Goal: Transaction & Acquisition: Book appointment/travel/reservation

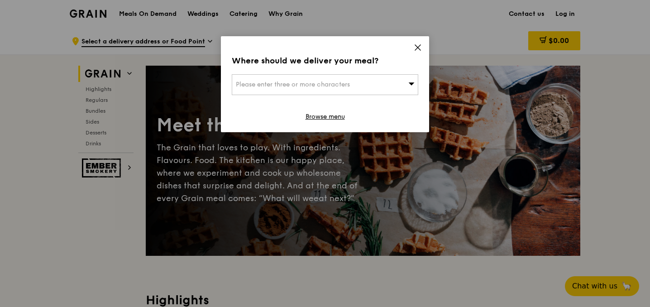
click at [416, 50] on icon at bounding box center [418, 47] width 8 height 8
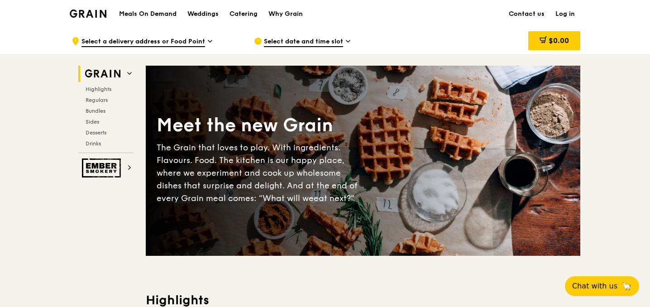
click at [189, 39] on span "Select a delivery address or Food Point" at bounding box center [144, 42] width 124 height 10
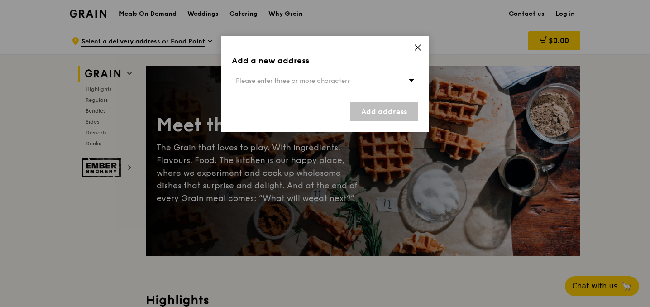
click at [317, 80] on span "Please enter three or more characters" at bounding box center [293, 81] width 114 height 8
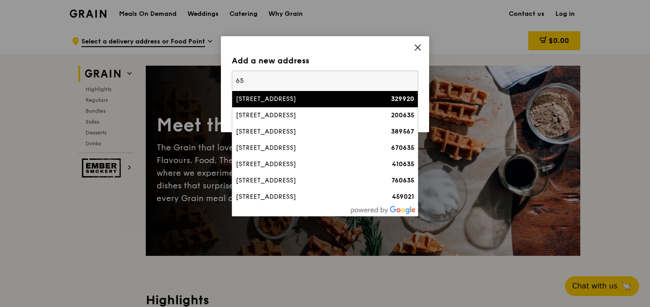
type input "6"
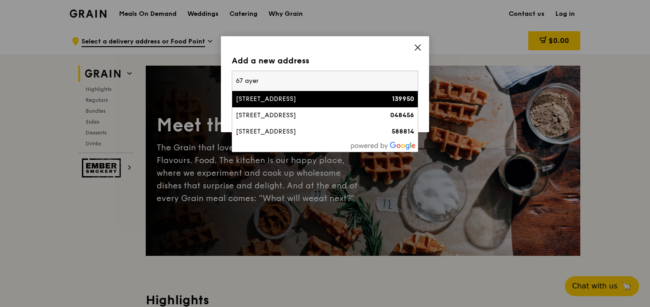
type input "67 ayer"
click at [294, 101] on div "[STREET_ADDRESS]" at bounding box center [303, 99] width 134 height 9
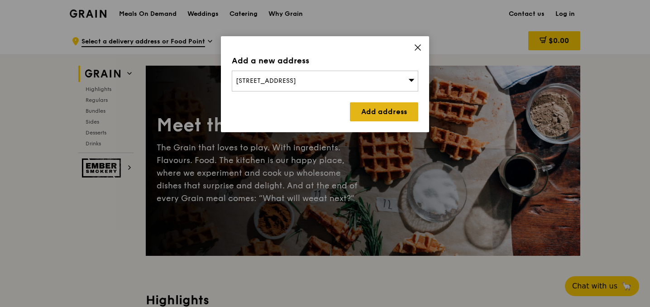
click at [376, 113] on link "Add address" at bounding box center [384, 111] width 68 height 19
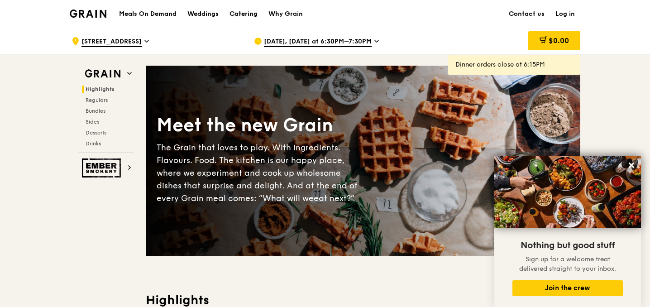
click at [247, 14] on div "Catering" at bounding box center [244, 13] width 28 height 27
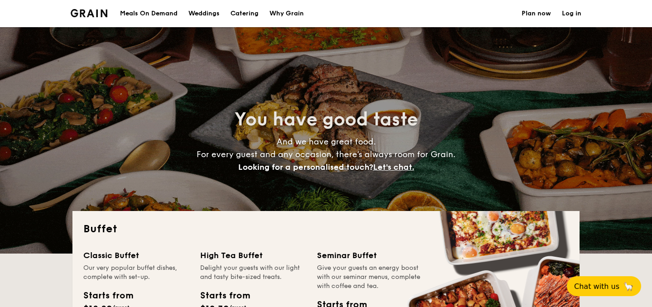
select select
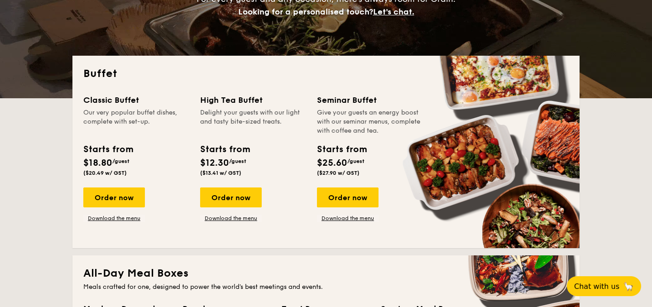
scroll to position [174, 0]
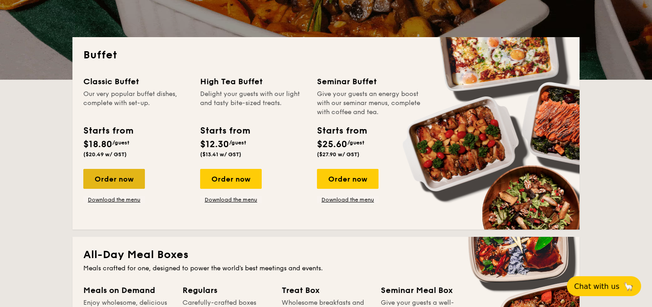
click at [115, 180] on div "Order now" at bounding box center [114, 179] width 62 height 20
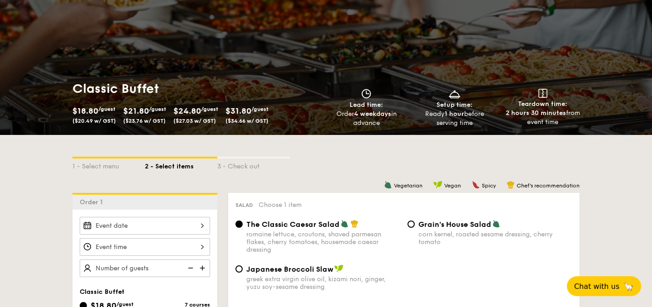
scroll to position [190, 0]
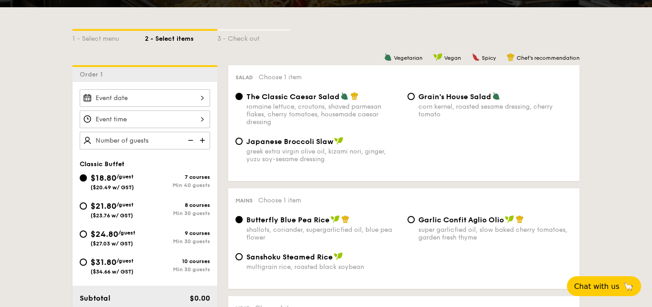
click at [87, 207] on div "$21.80 /guest ($23.76 w/ GST)" at bounding box center [112, 209] width 65 height 19
click at [87, 207] on input "$21.80 /guest ($23.76 w/ GST) 8 courses Min 30 guests" at bounding box center [83, 205] width 7 height 7
radio input "true"
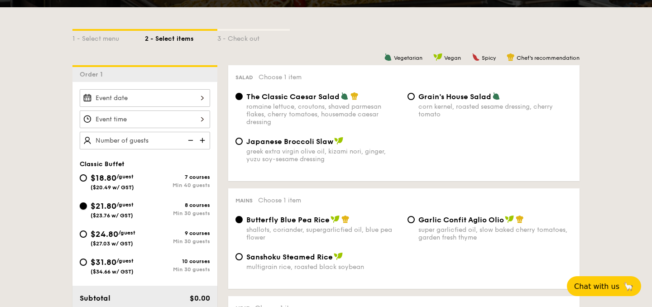
radio input "true"
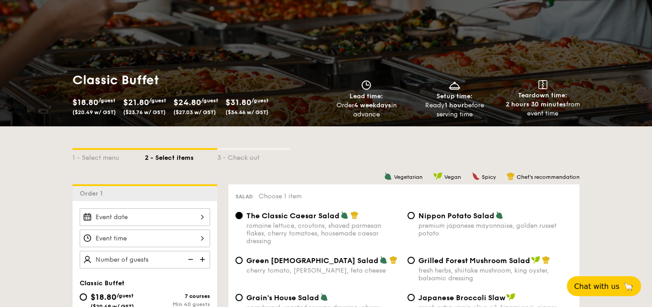
scroll to position [67, 0]
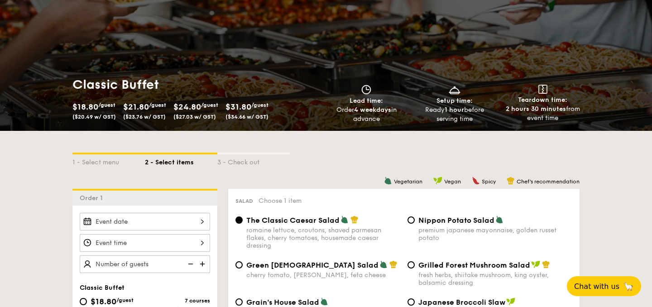
drag, startPoint x: 336, startPoint y: 110, endPoint x: 394, endPoint y: 120, distance: 59.6
click at [395, 120] on div "Order 4 weekdays in advance" at bounding box center [366, 115] width 81 height 18
click at [394, 120] on div "Order 4 weekdays in advance" at bounding box center [366, 115] width 81 height 18
drag, startPoint x: 394, startPoint y: 120, endPoint x: 331, endPoint y: 113, distance: 64.2
click at [331, 113] on div "Order 4 weekdays in advance" at bounding box center [366, 115] width 81 height 18
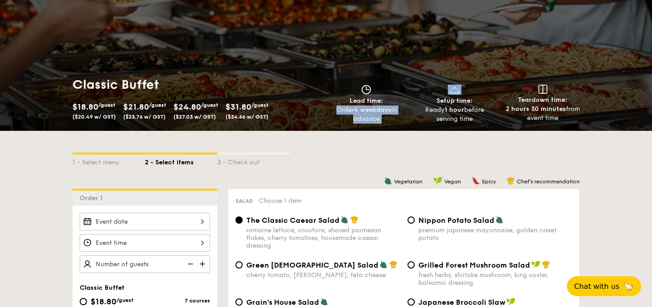
click at [331, 113] on div "Order 4 weekdays in advance" at bounding box center [366, 115] width 81 height 18
drag, startPoint x: 331, startPoint y: 113, endPoint x: 395, endPoint y: 116, distance: 64.4
click at [395, 116] on div "Order 4 weekdays in advance" at bounding box center [366, 115] width 81 height 18
drag, startPoint x: 395, startPoint y: 116, endPoint x: 332, endPoint y: 108, distance: 63.0
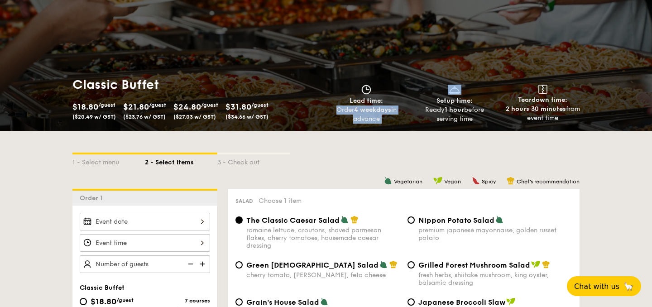
click at [332, 108] on div "Order 4 weekdays in advance" at bounding box center [366, 115] width 81 height 18
drag, startPoint x: 332, startPoint y: 108, endPoint x: 392, endPoint y: 114, distance: 59.7
click at [392, 114] on div "Order 4 weekdays in advance" at bounding box center [366, 115] width 81 height 18
drag, startPoint x: 395, startPoint y: 120, endPoint x: 389, endPoint y: 110, distance: 12.0
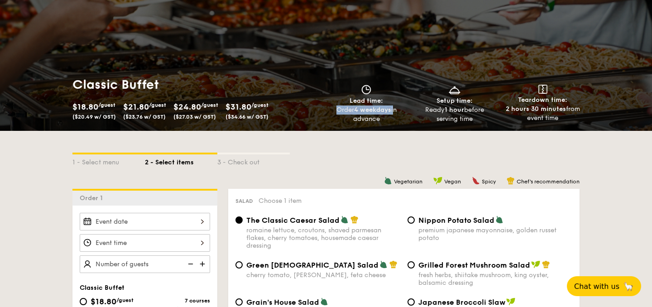
click at [389, 110] on div "Order 4 weekdays in advance" at bounding box center [366, 115] width 81 height 18
drag, startPoint x: 393, startPoint y: 96, endPoint x: 392, endPoint y: 128, distance: 31.3
click at [392, 128] on div "Classic Buffet $18.80 /guest ($20.49 w/ GST) $21.80 /guest ($23.76 w/ GST) $24.…" at bounding box center [326, 100] width 522 height 62
drag, startPoint x: 386, startPoint y: 116, endPoint x: 330, endPoint y: 107, distance: 56.9
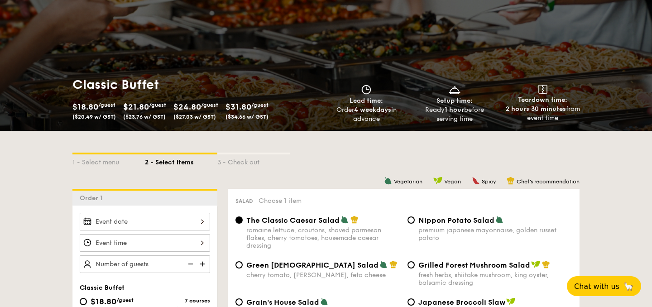
click at [330, 107] on div "Order 4 weekdays in advance" at bounding box center [366, 115] width 81 height 18
drag, startPoint x: 330, startPoint y: 107, endPoint x: 377, endPoint y: 122, distance: 49.5
click at [377, 122] on div "Order 4 weekdays in advance" at bounding box center [366, 115] width 81 height 18
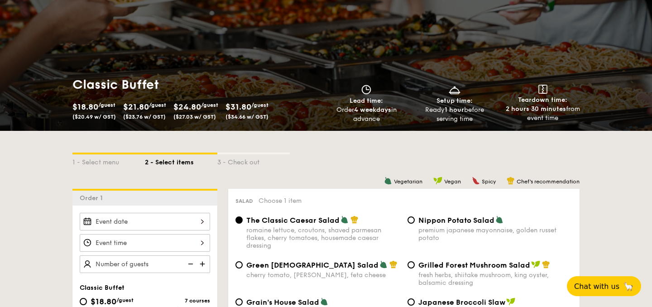
scroll to position [0, 0]
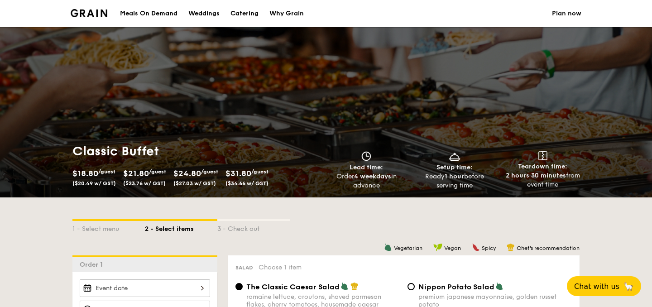
click at [159, 10] on div "Meals On Demand" at bounding box center [149, 13] width 58 height 27
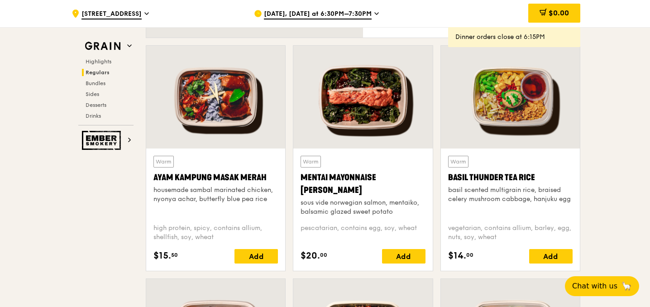
scroll to position [793, 0]
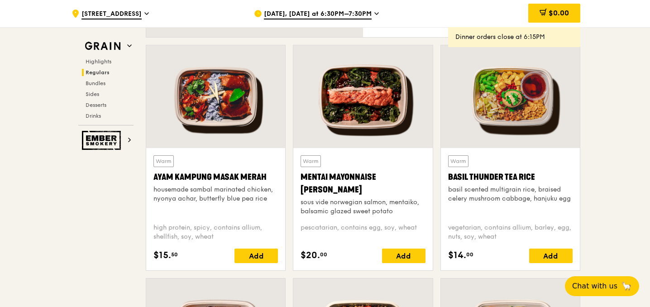
click at [347, 11] on span "[DATE], [DATE] at 6:30PM–7:30PM" at bounding box center [318, 15] width 108 height 10
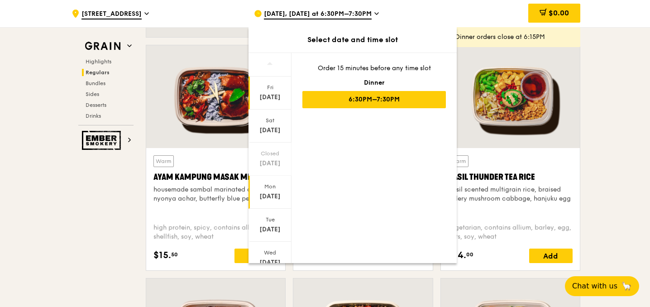
click at [273, 197] on div "Sep 15" at bounding box center [270, 196] width 40 height 9
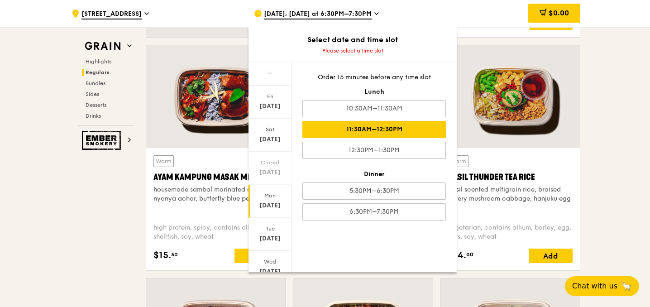
click at [394, 127] on div "11:30AM–12:30PM" at bounding box center [374, 129] width 144 height 17
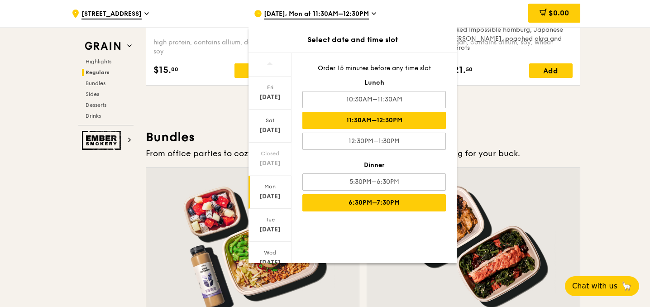
scroll to position [1239, 0]
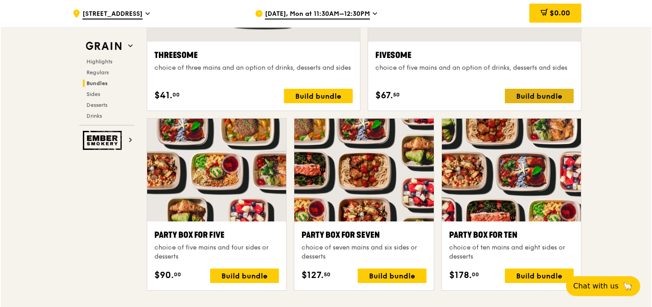
scroll to position [1721, 0]
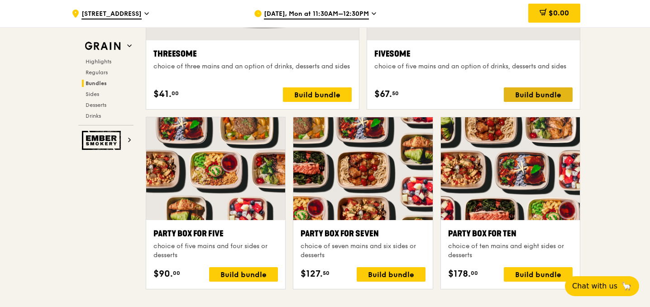
click at [544, 99] on div "Build bundle" at bounding box center [538, 94] width 69 height 14
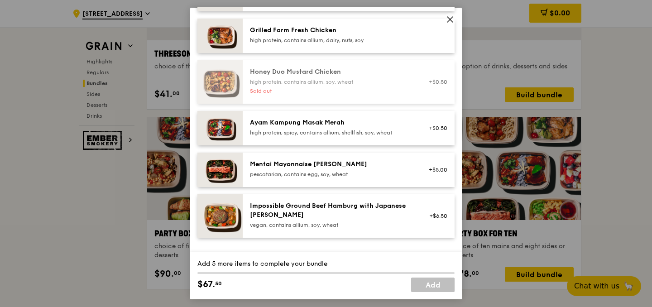
scroll to position [0, 0]
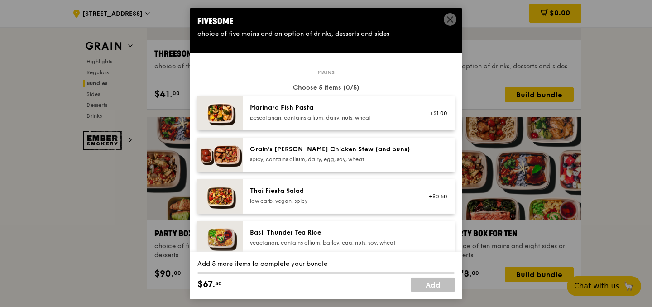
click at [449, 19] on icon at bounding box center [449, 19] width 5 height 5
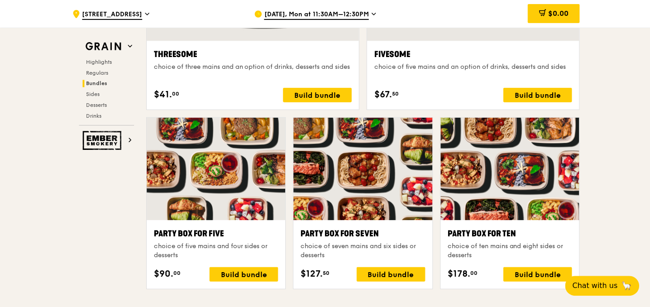
scroll to position [1721, 0]
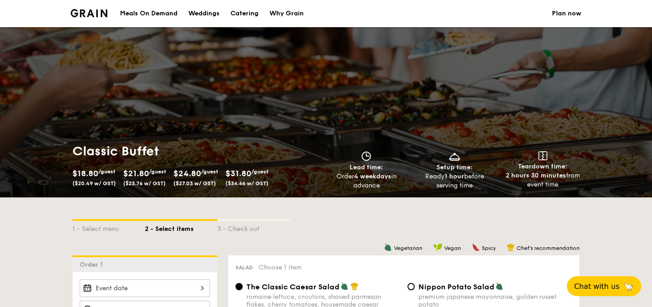
click at [91, 14] on img at bounding box center [89, 13] width 37 height 8
